Goal: Task Accomplishment & Management: Manage account settings

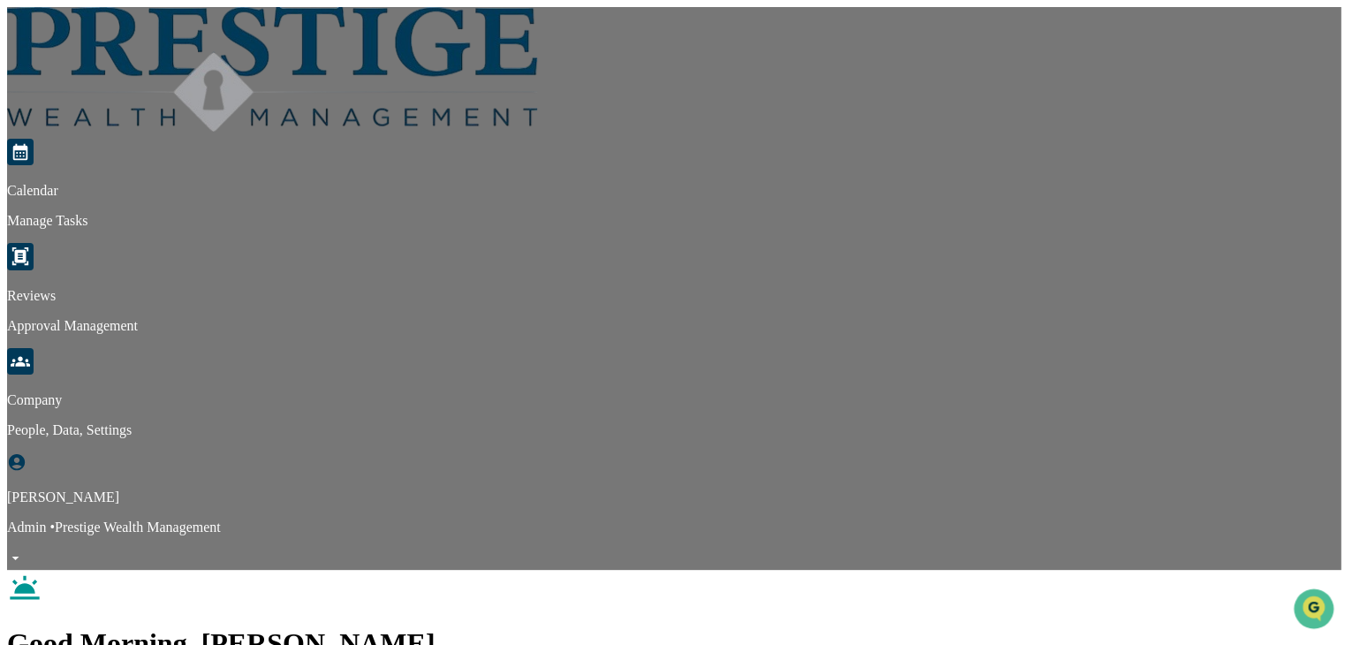
click at [83, 123] on link at bounding box center [272, 130] width 530 height 15
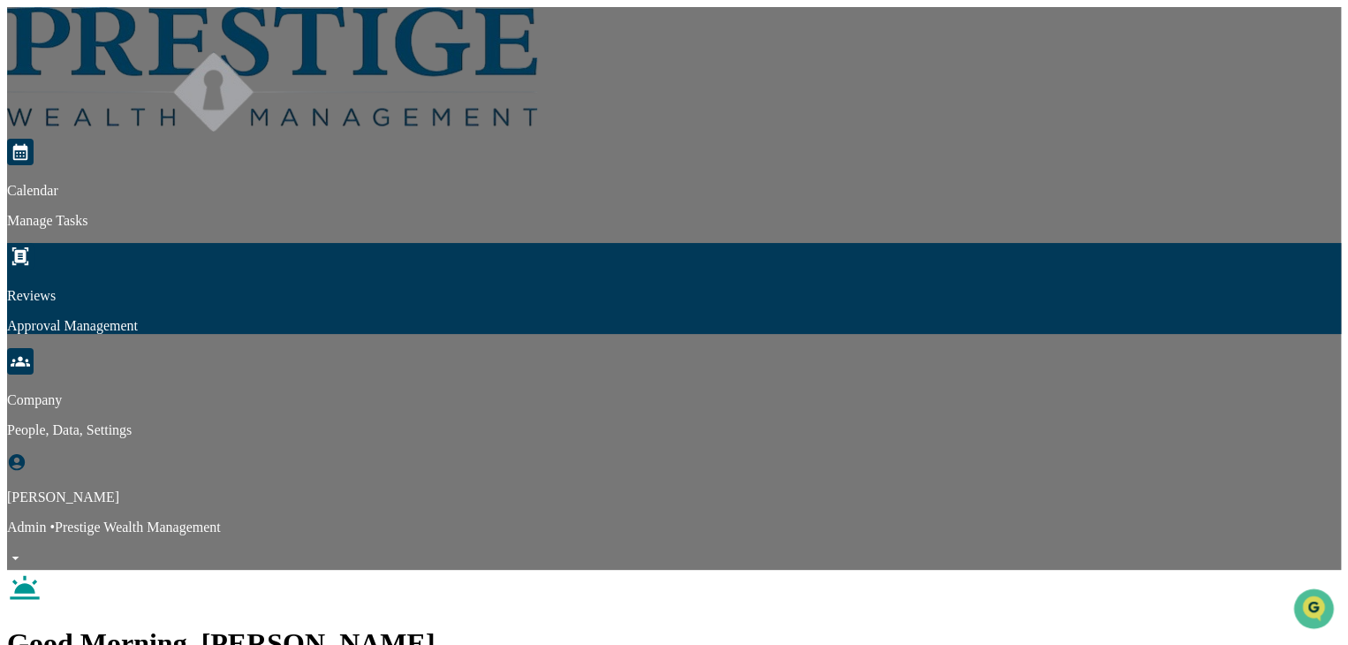
click at [389, 318] on p "Approval Management" at bounding box center [674, 326] width 1334 height 16
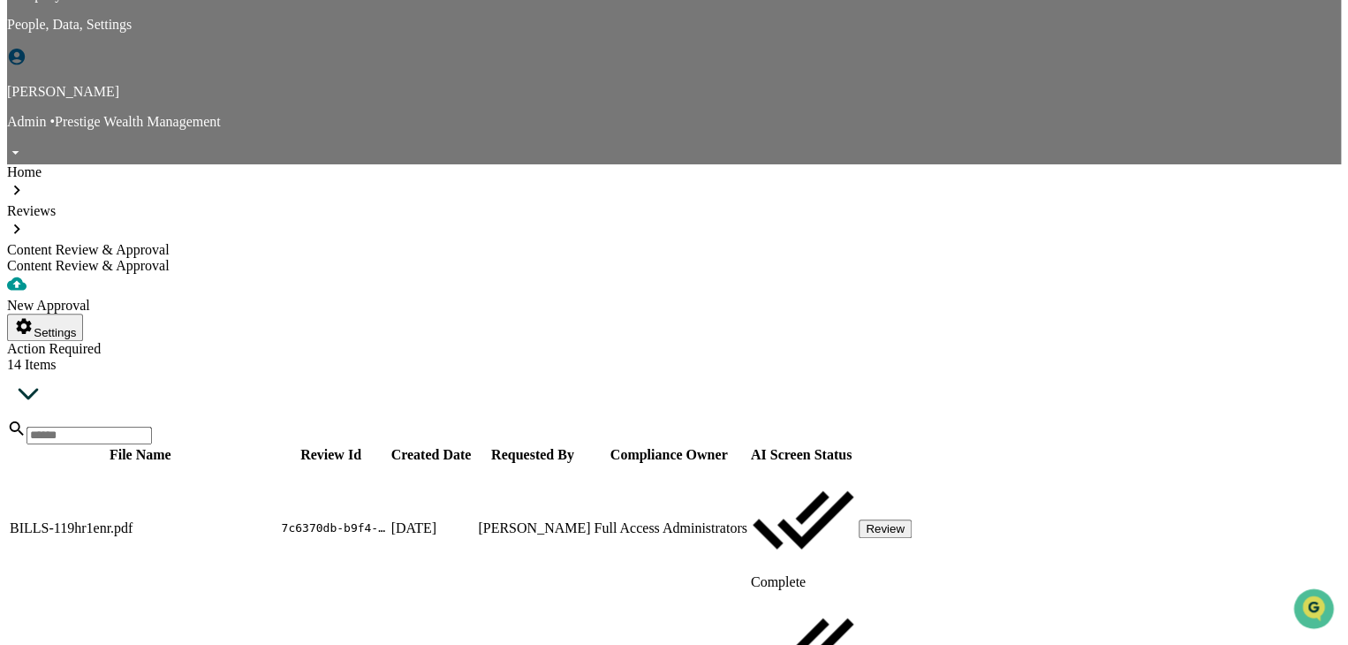
scroll to position [410, 0]
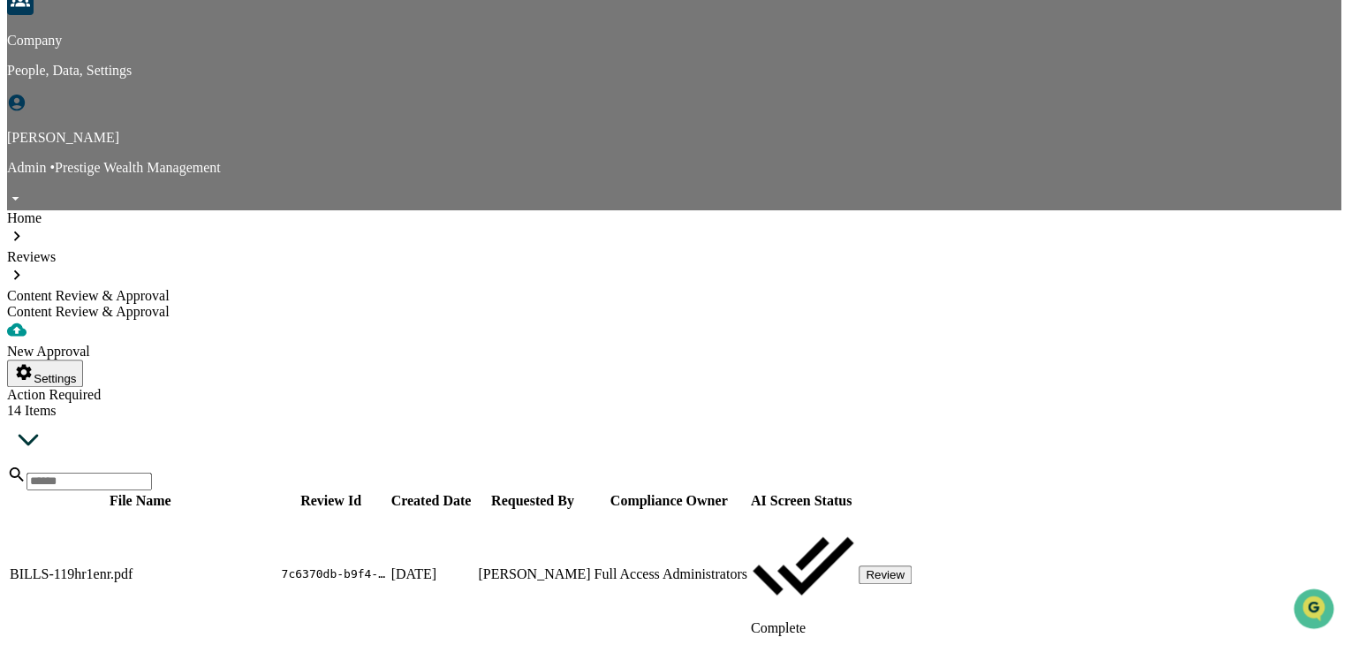
scroll to position [321, 0]
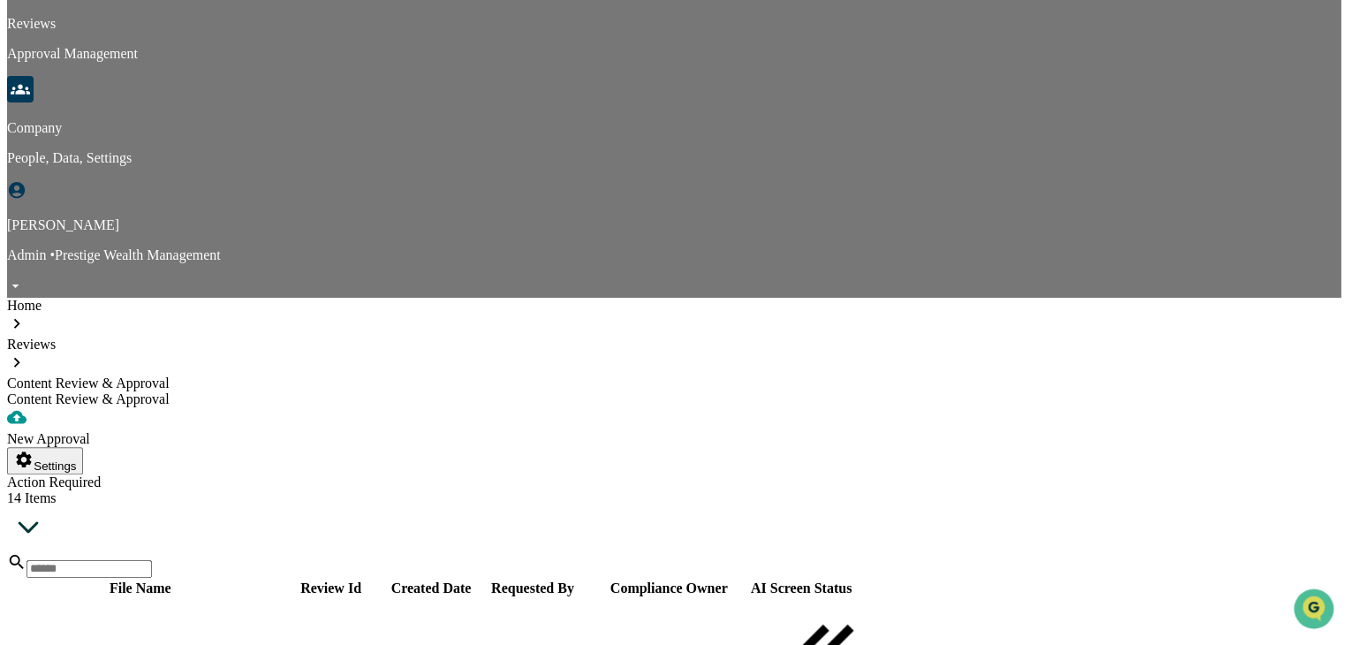
scroll to position [233, 0]
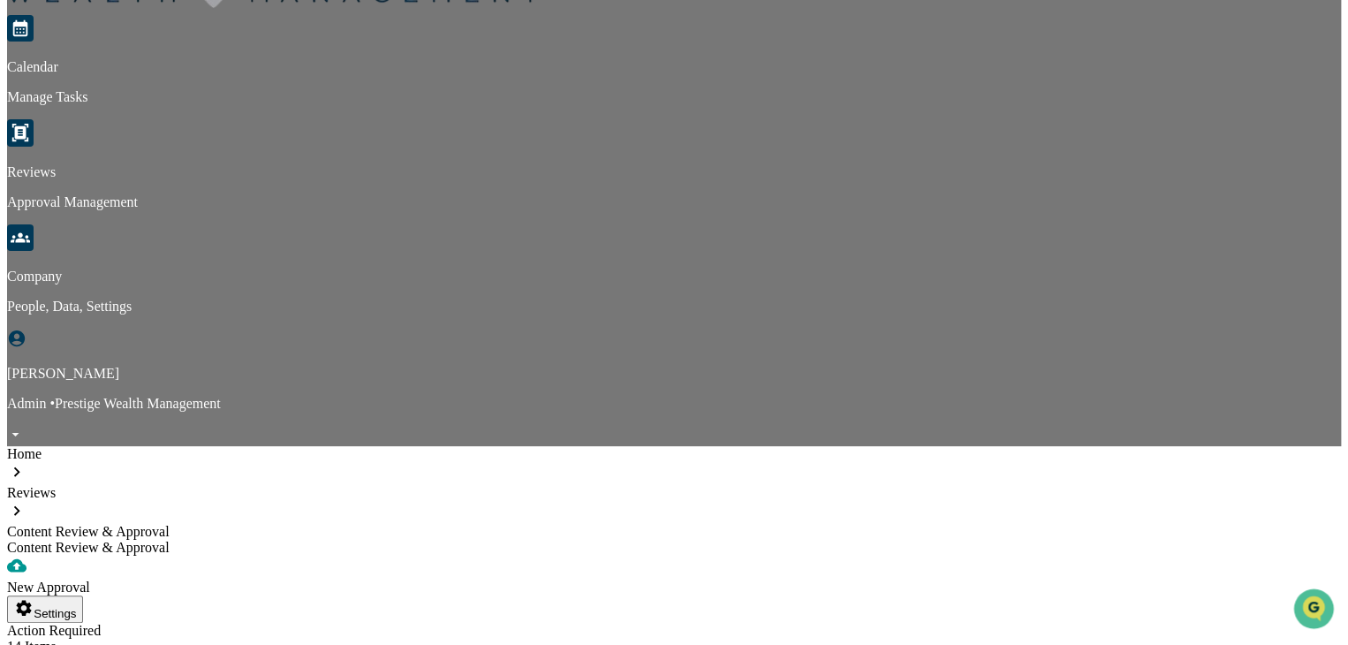
scroll to position [0, 0]
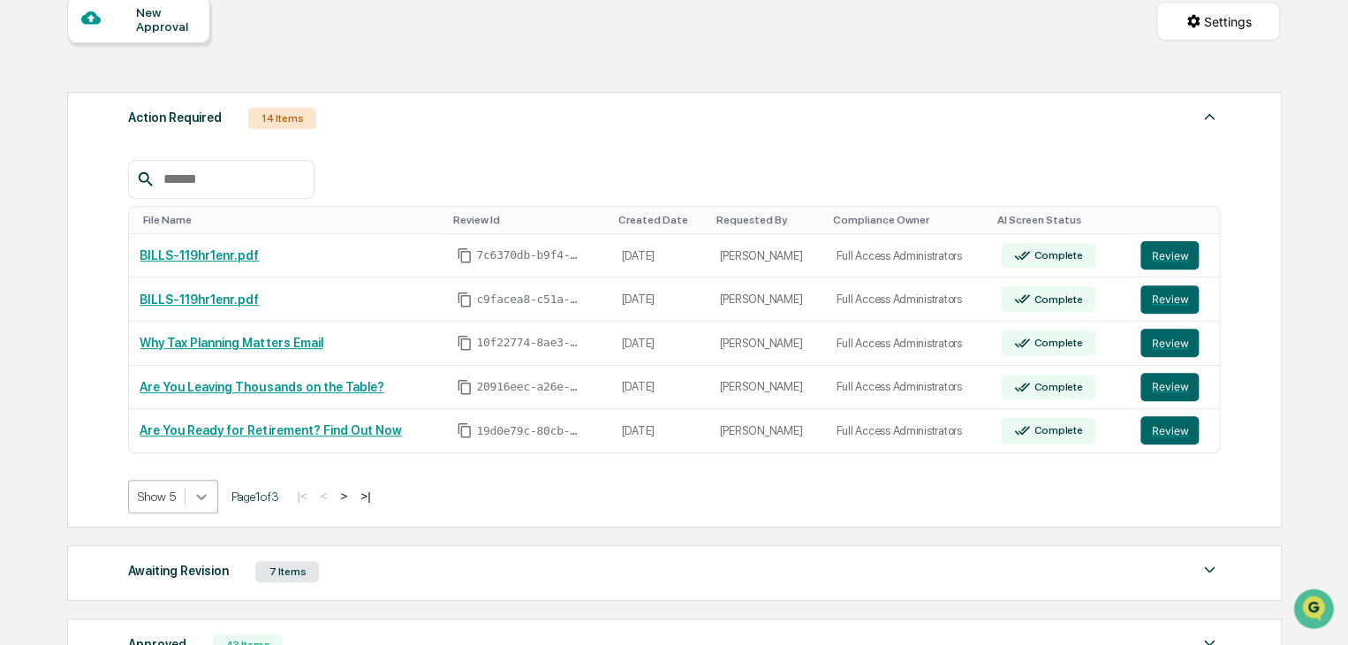
scroll to position [210, 0]
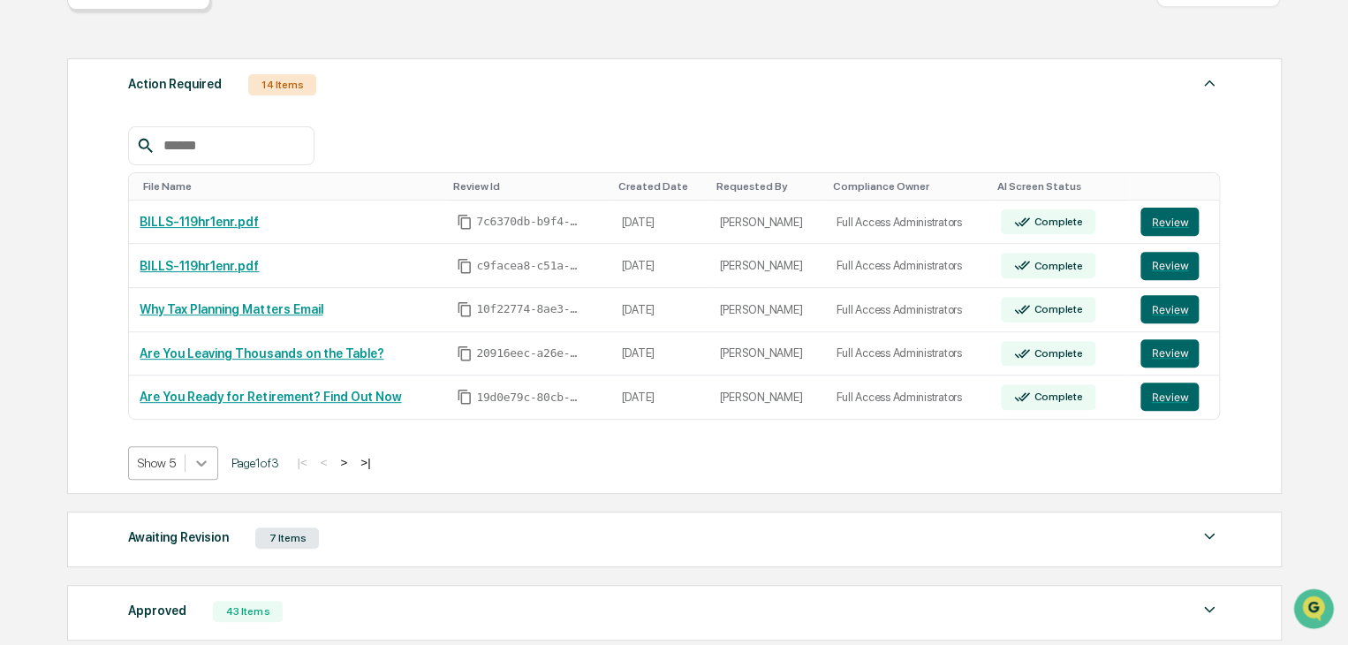
click at [215, 507] on body "Calendar Manage Tasks Reviews Approval Management Company People, Data, Setting…" at bounding box center [674, 317] width 1348 height 1054
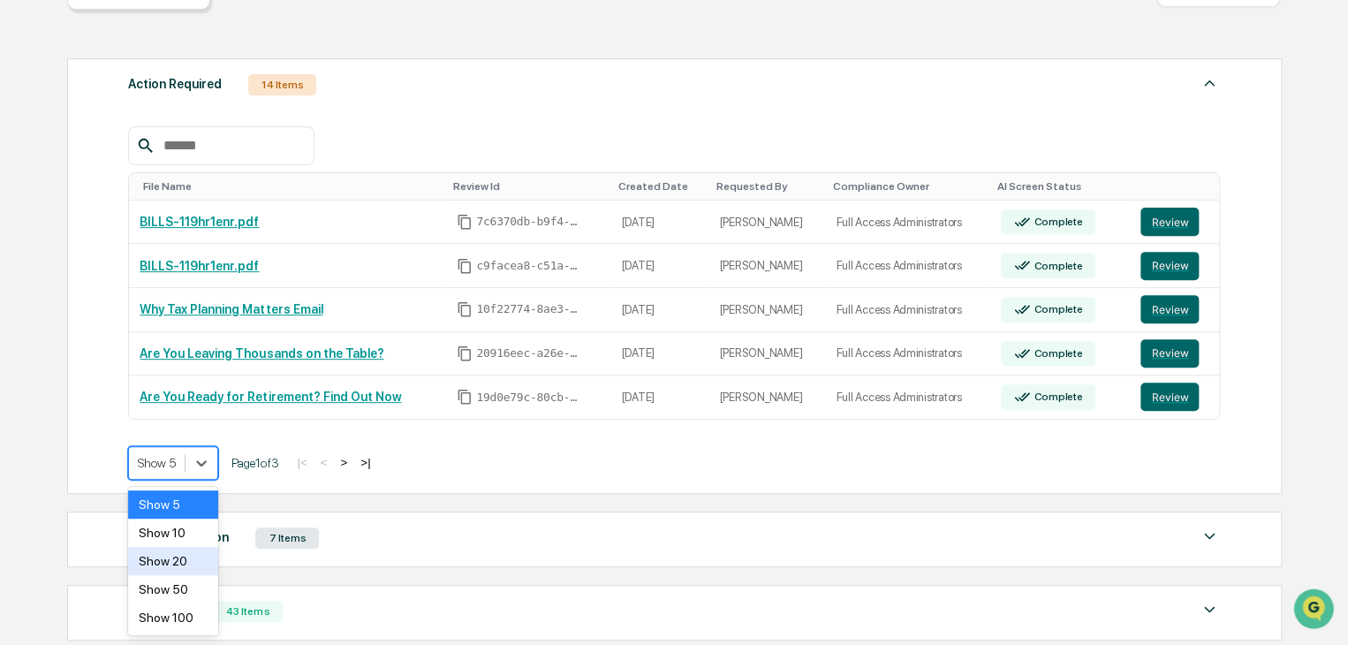
click at [200, 560] on div "Show 20" at bounding box center [173, 561] width 90 height 28
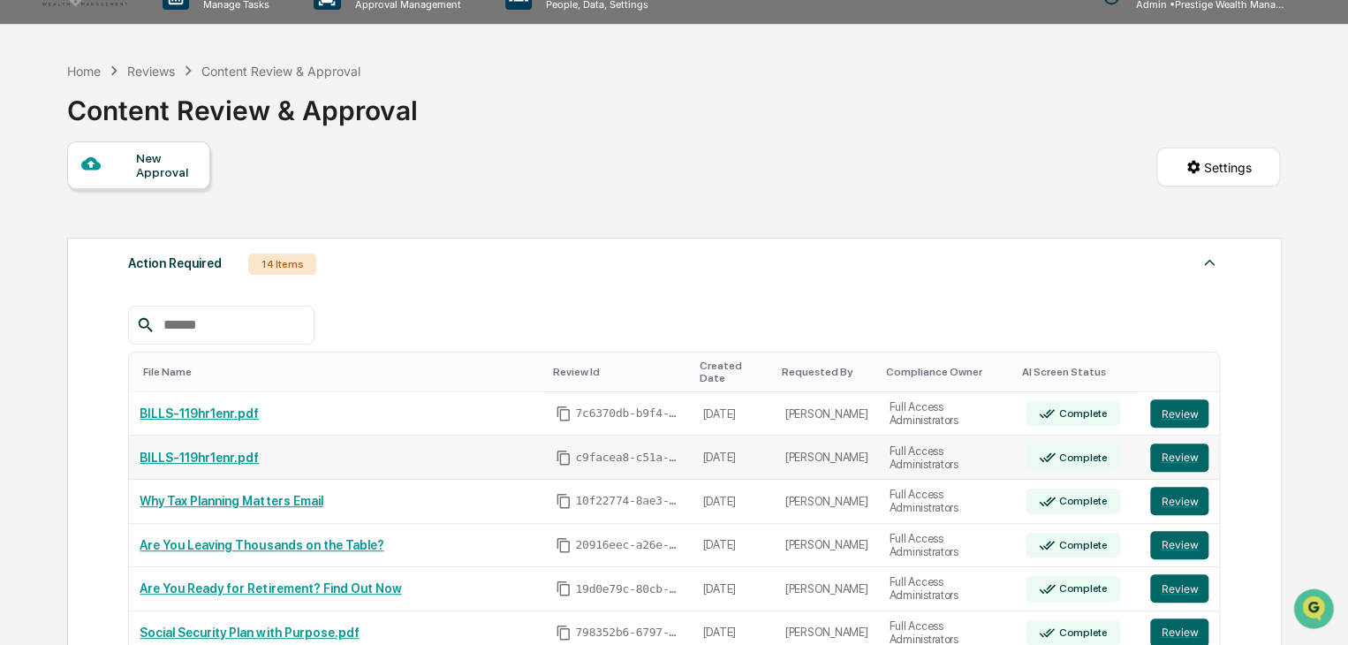
scroll to position [0, 0]
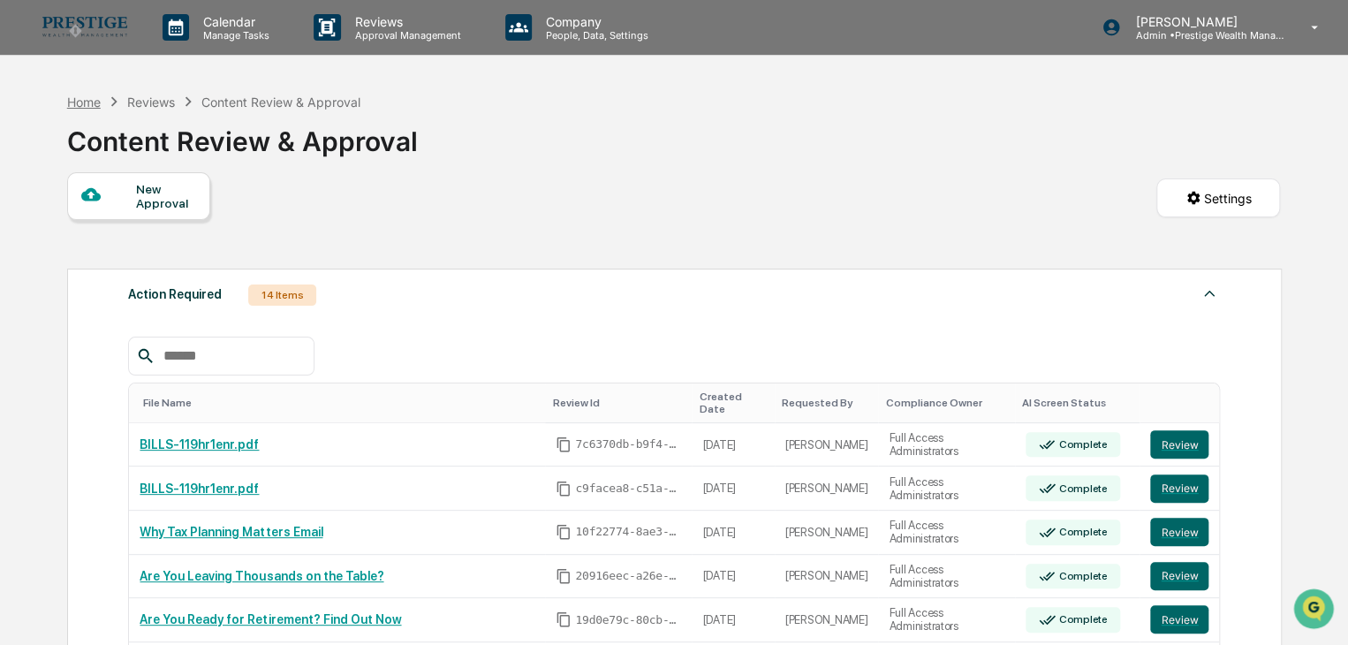
click at [96, 103] on div "Home" at bounding box center [84, 101] width 34 height 15
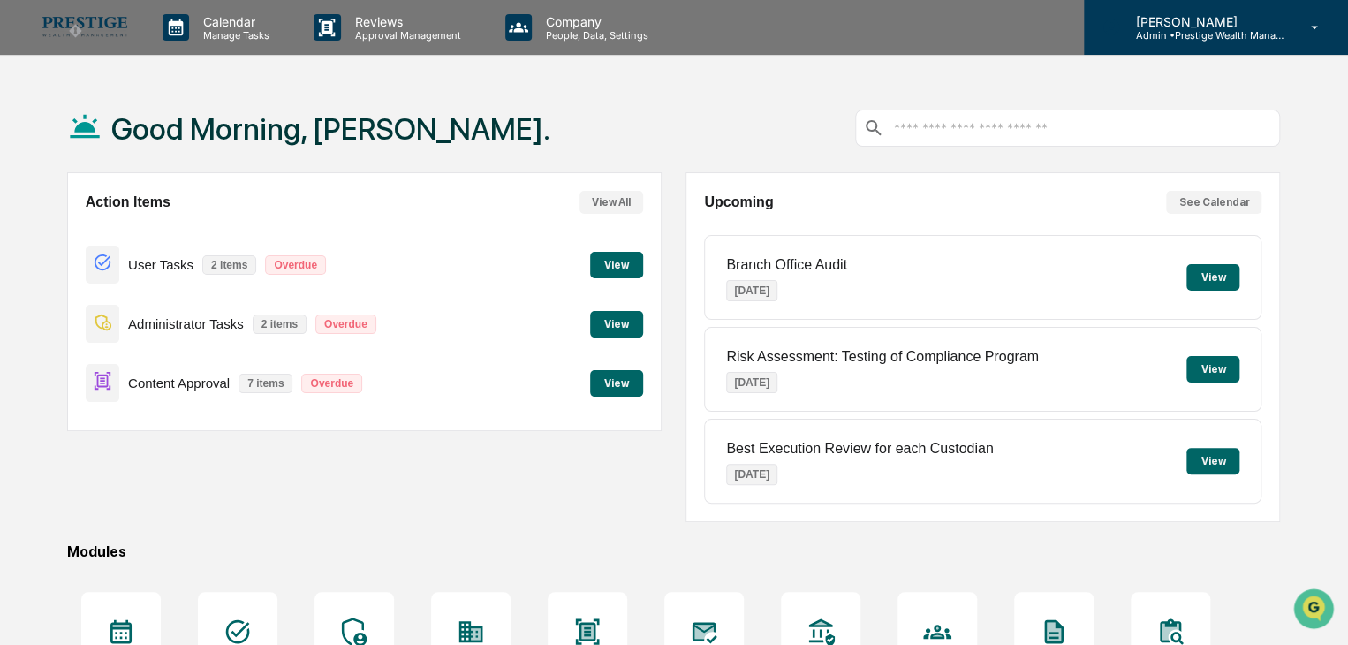
click at [1197, 18] on p "[PERSON_NAME]" at bounding box center [1203, 21] width 164 height 15
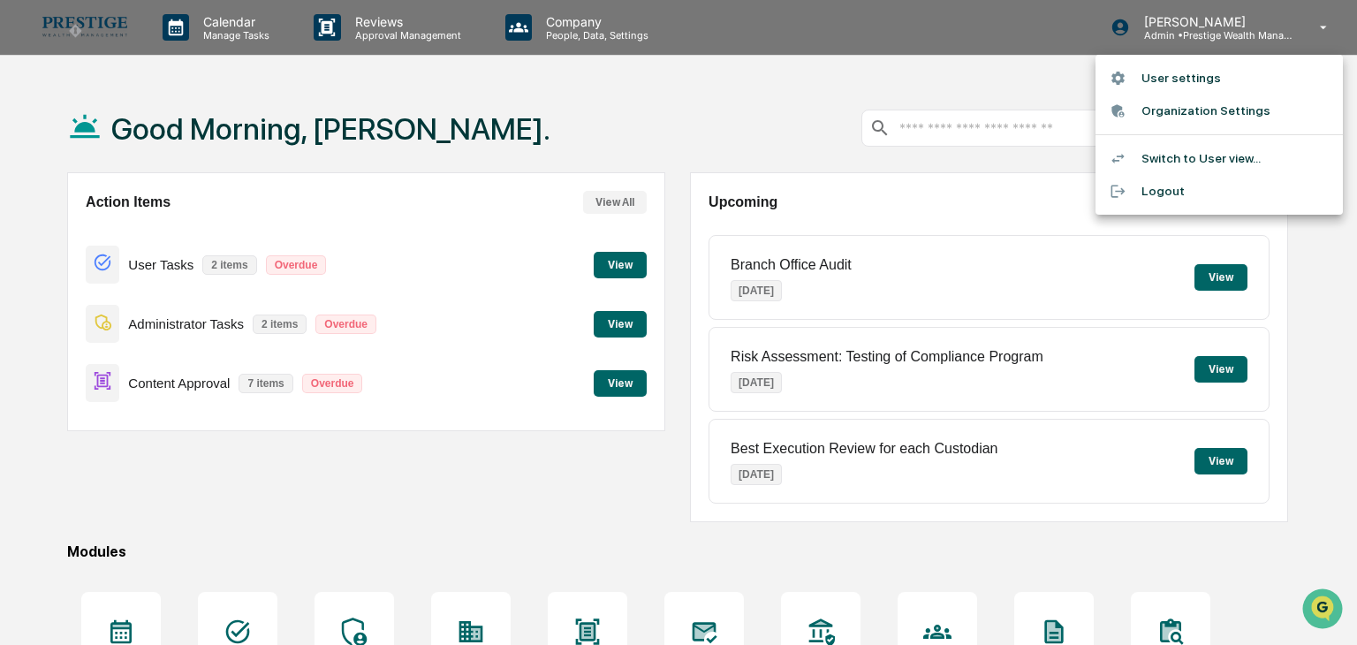
click at [375, 23] on div at bounding box center [678, 322] width 1357 height 645
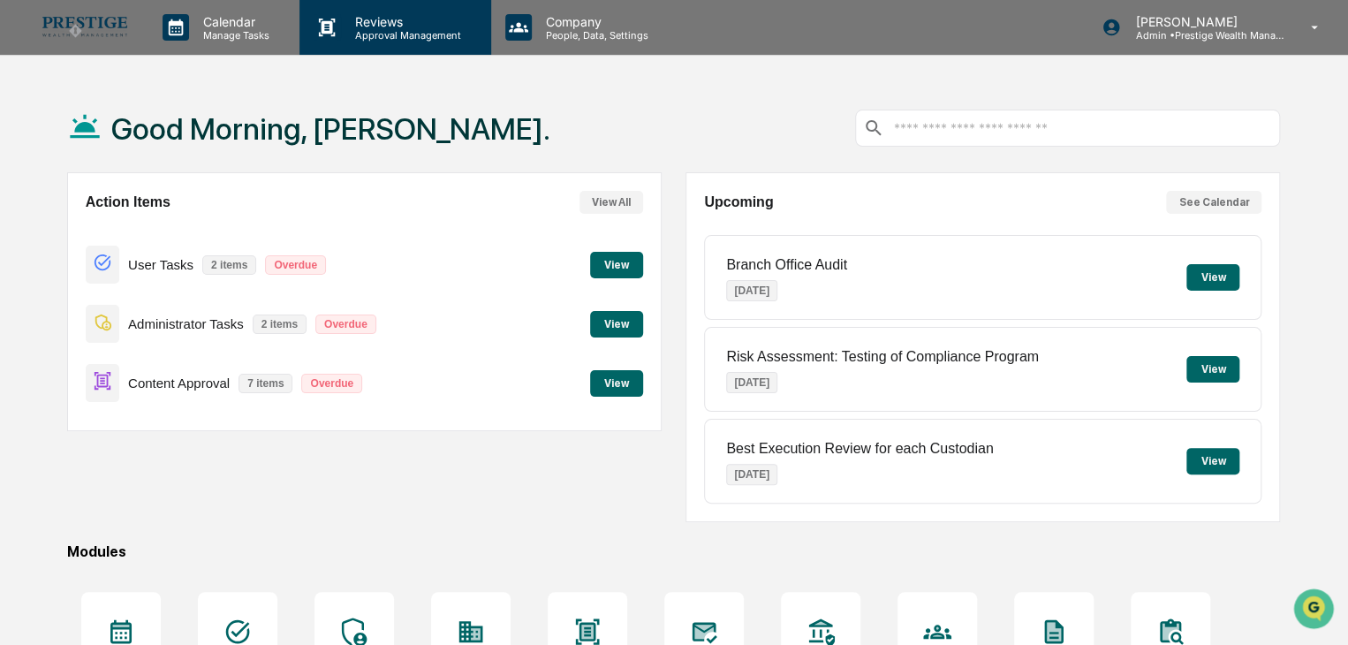
click at [359, 26] on p "Reviews" at bounding box center [405, 21] width 129 height 15
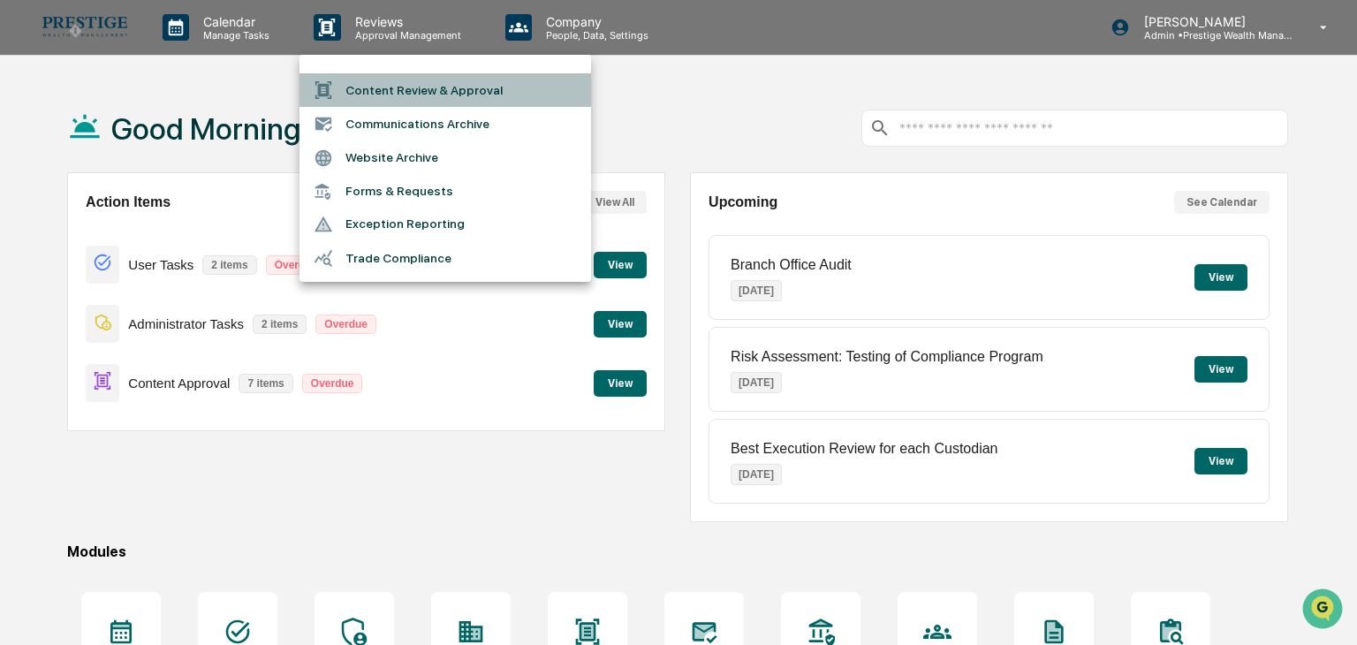
click at [360, 94] on li "Content Review & Approval" at bounding box center [444, 90] width 291 height 34
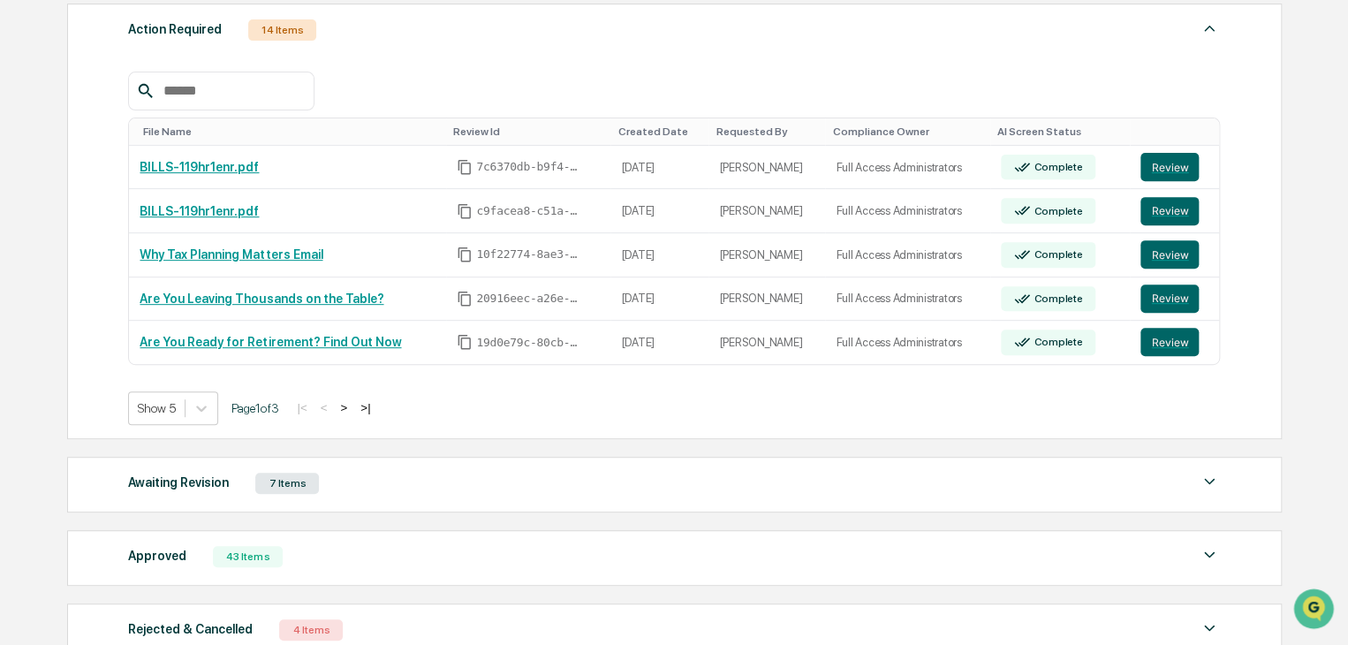
scroll to position [410, 0]
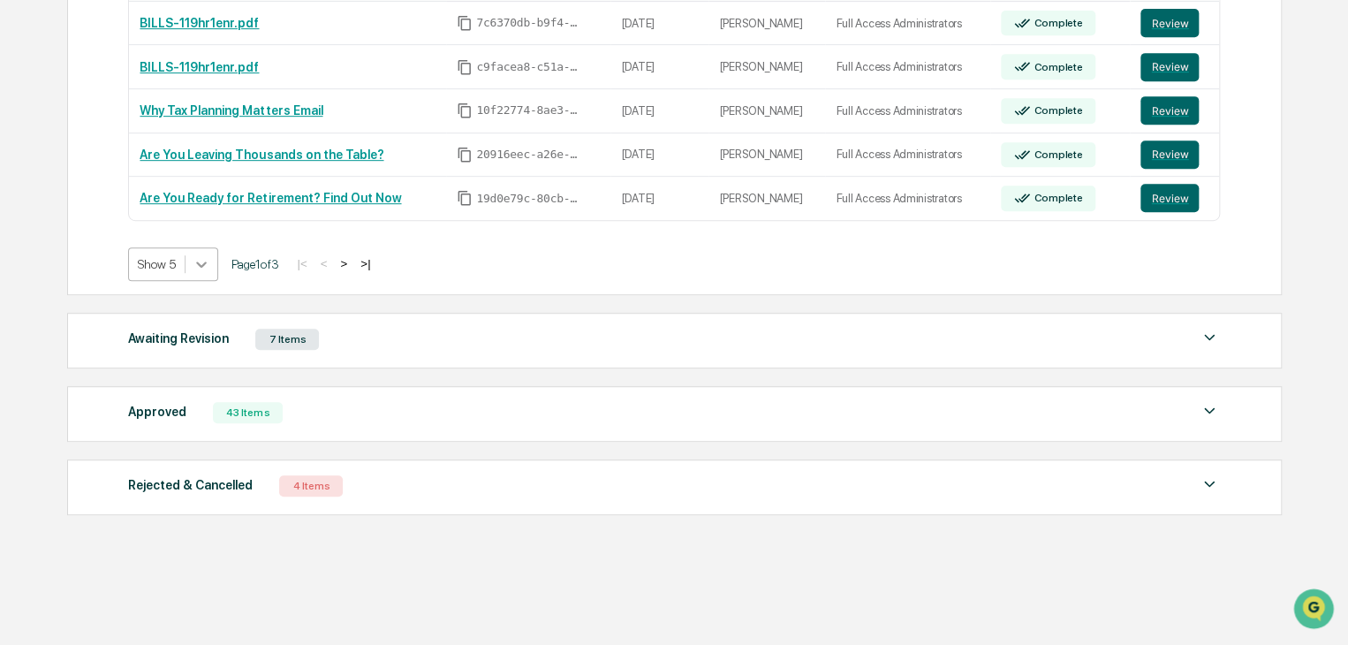
click at [213, 262] on div at bounding box center [201, 264] width 32 height 32
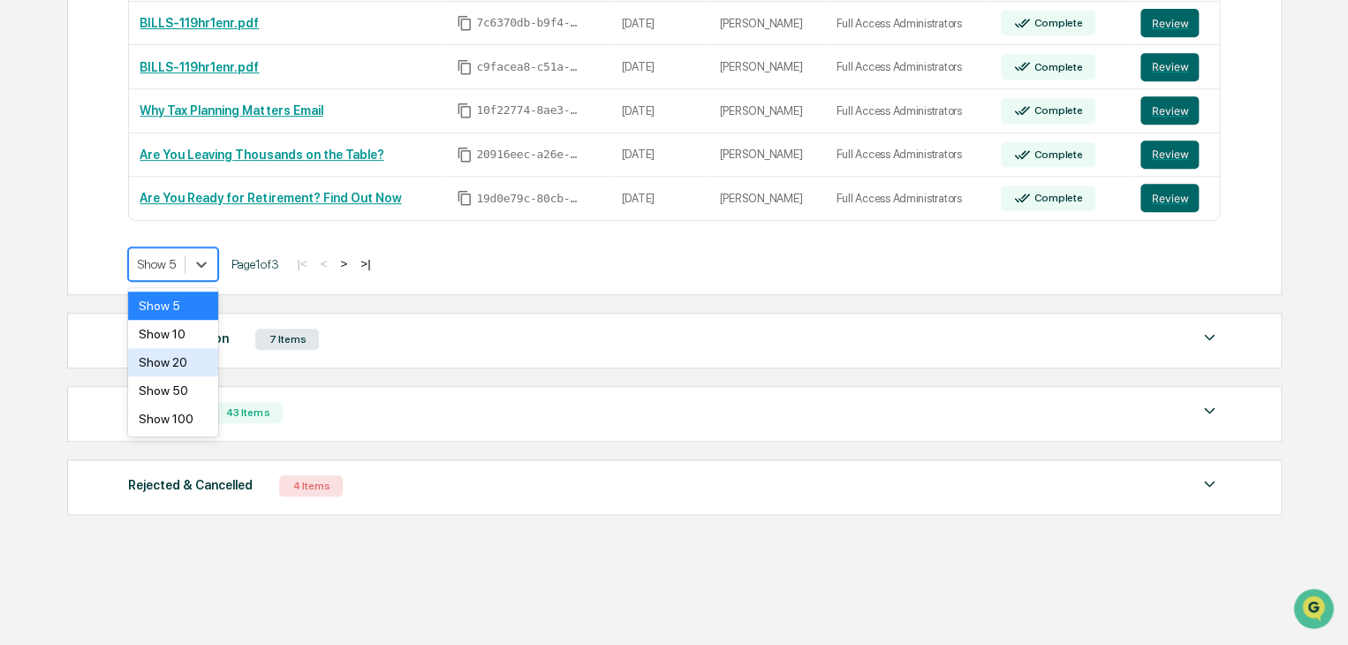
click at [193, 363] on div "Show 20" at bounding box center [173, 362] width 90 height 28
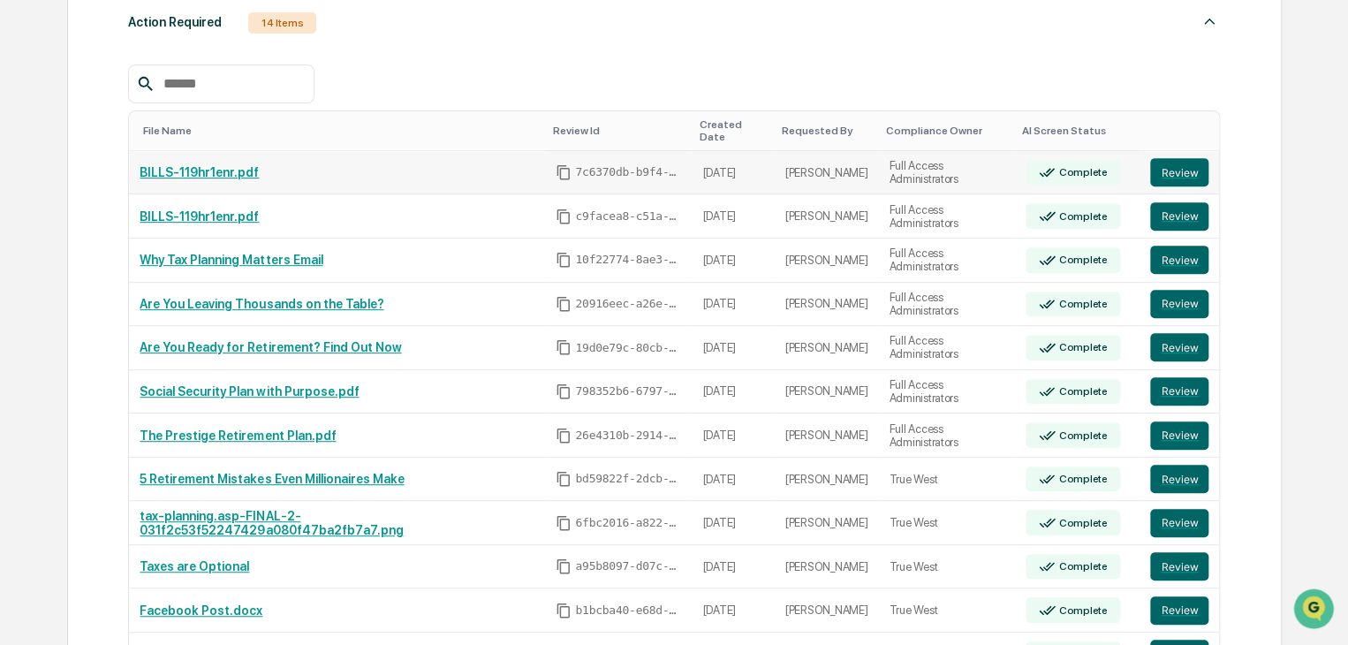
scroll to position [233, 0]
